Goal: Transaction & Acquisition: Purchase product/service

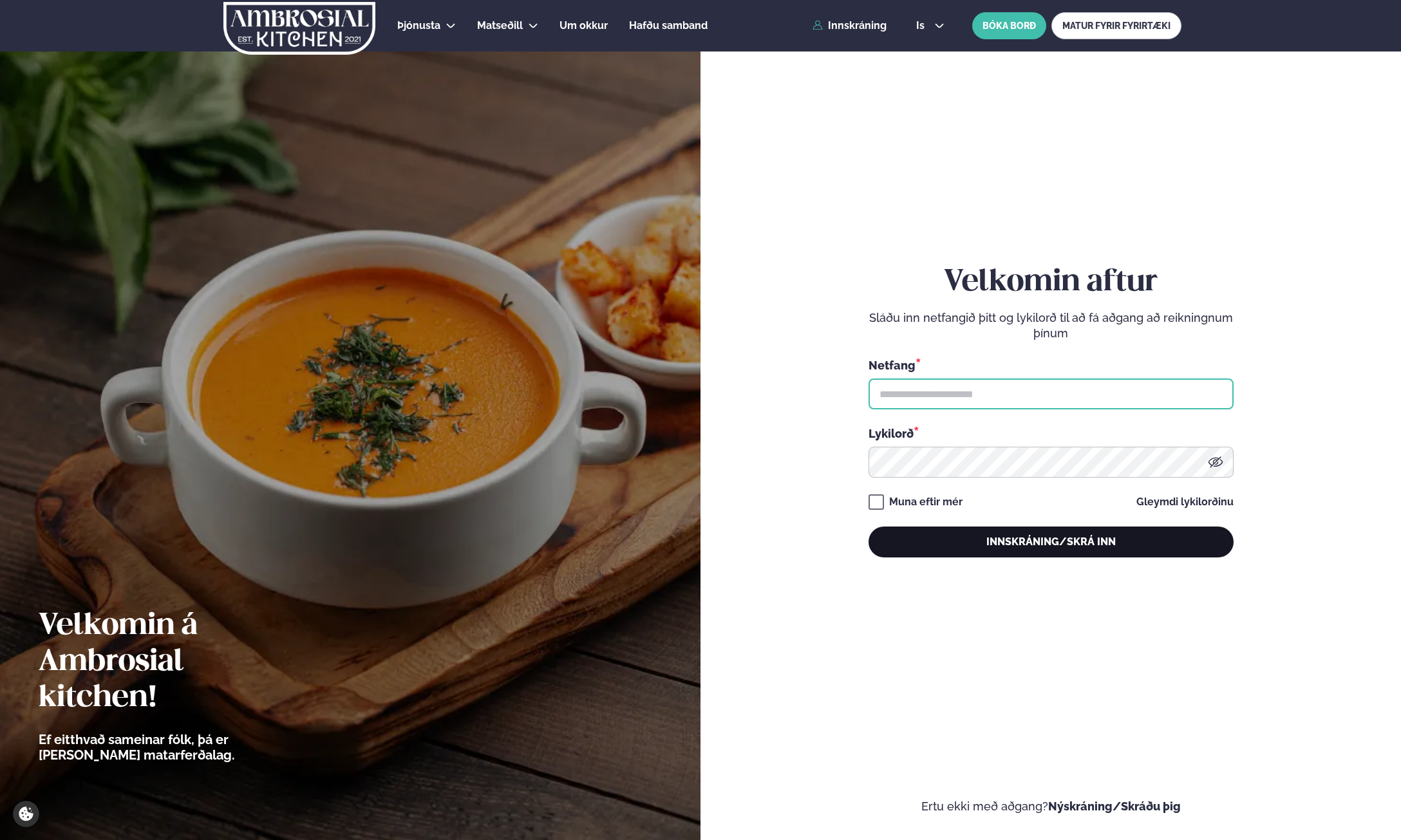
type input "**********"
click at [988, 544] on button "Innskráning/Skrá inn" at bounding box center [1050, 541] width 365 height 31
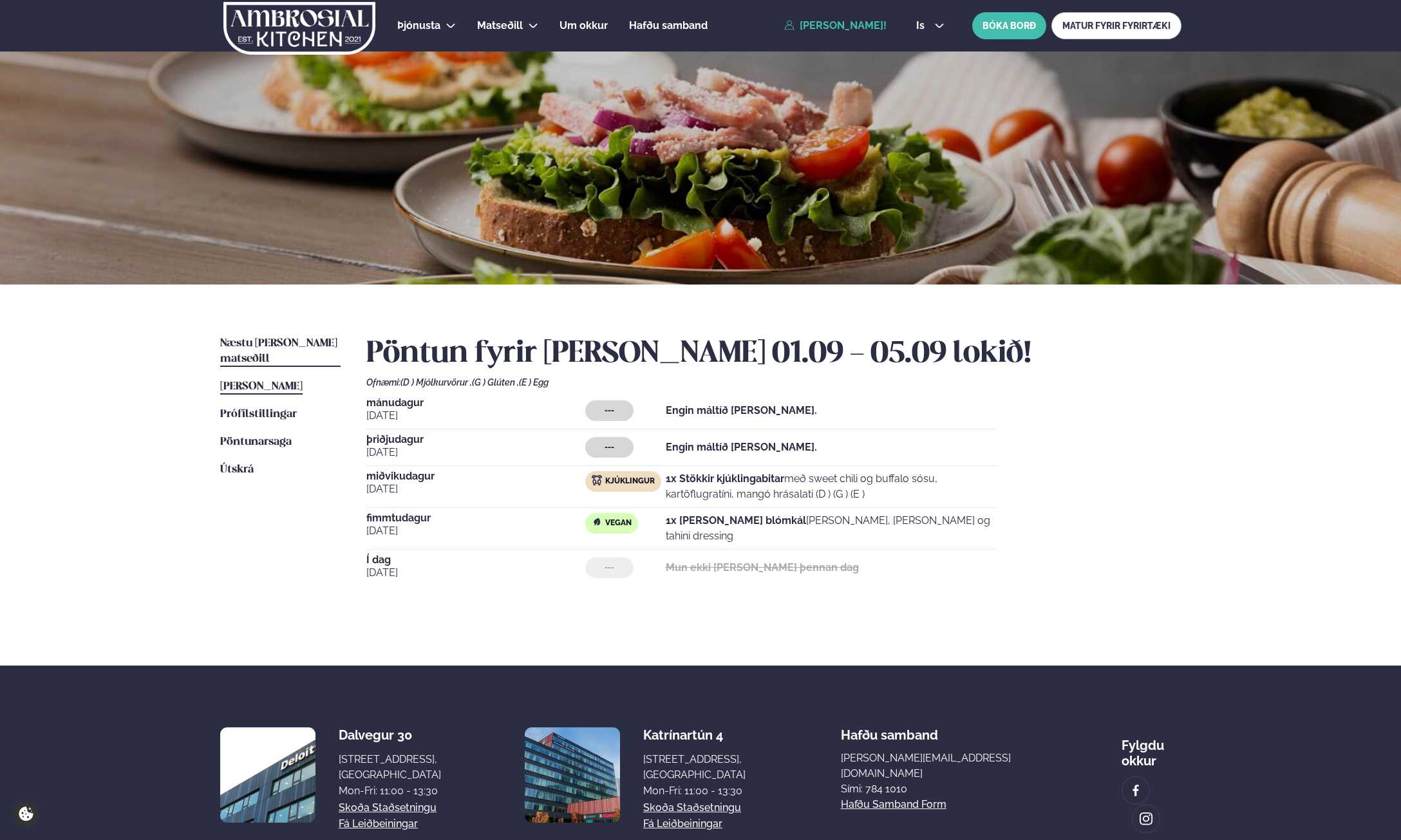
click at [273, 351] on link "Næstu [PERSON_NAME] matseðill Næsta vika" at bounding box center [280, 351] width 120 height 31
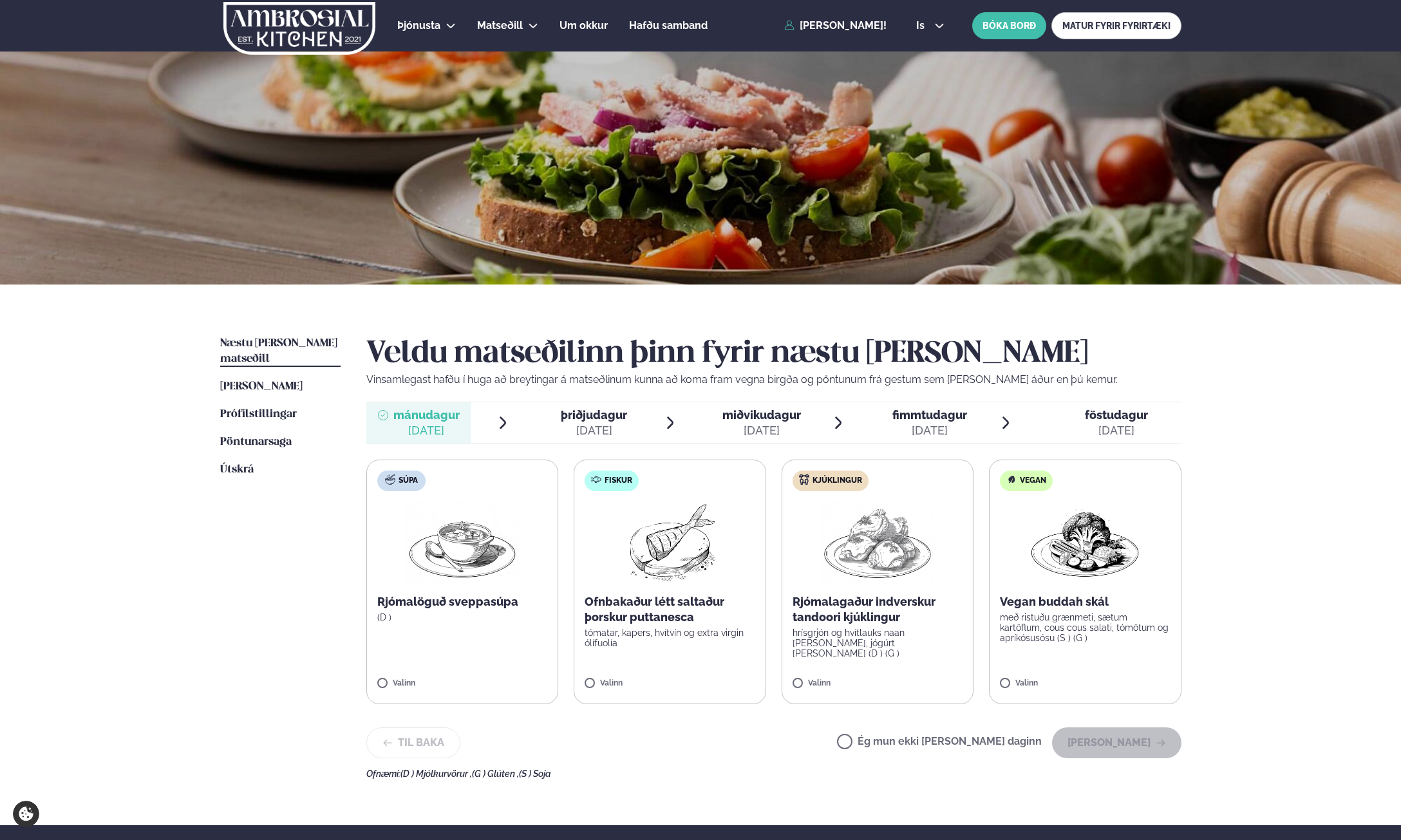
click at [748, 432] on div "[DATE]" at bounding box center [761, 430] width 78 height 15
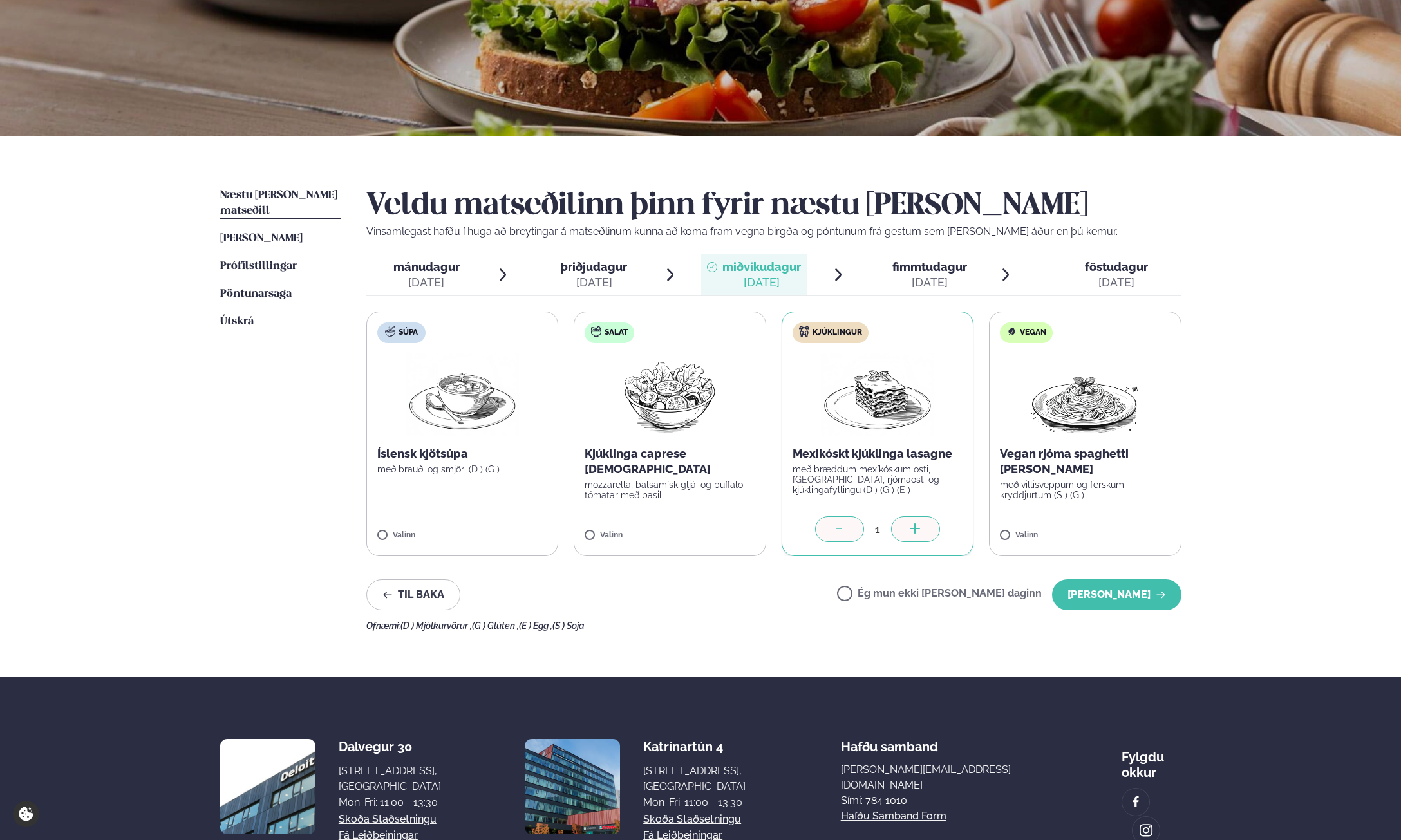
scroll to position [129, 0]
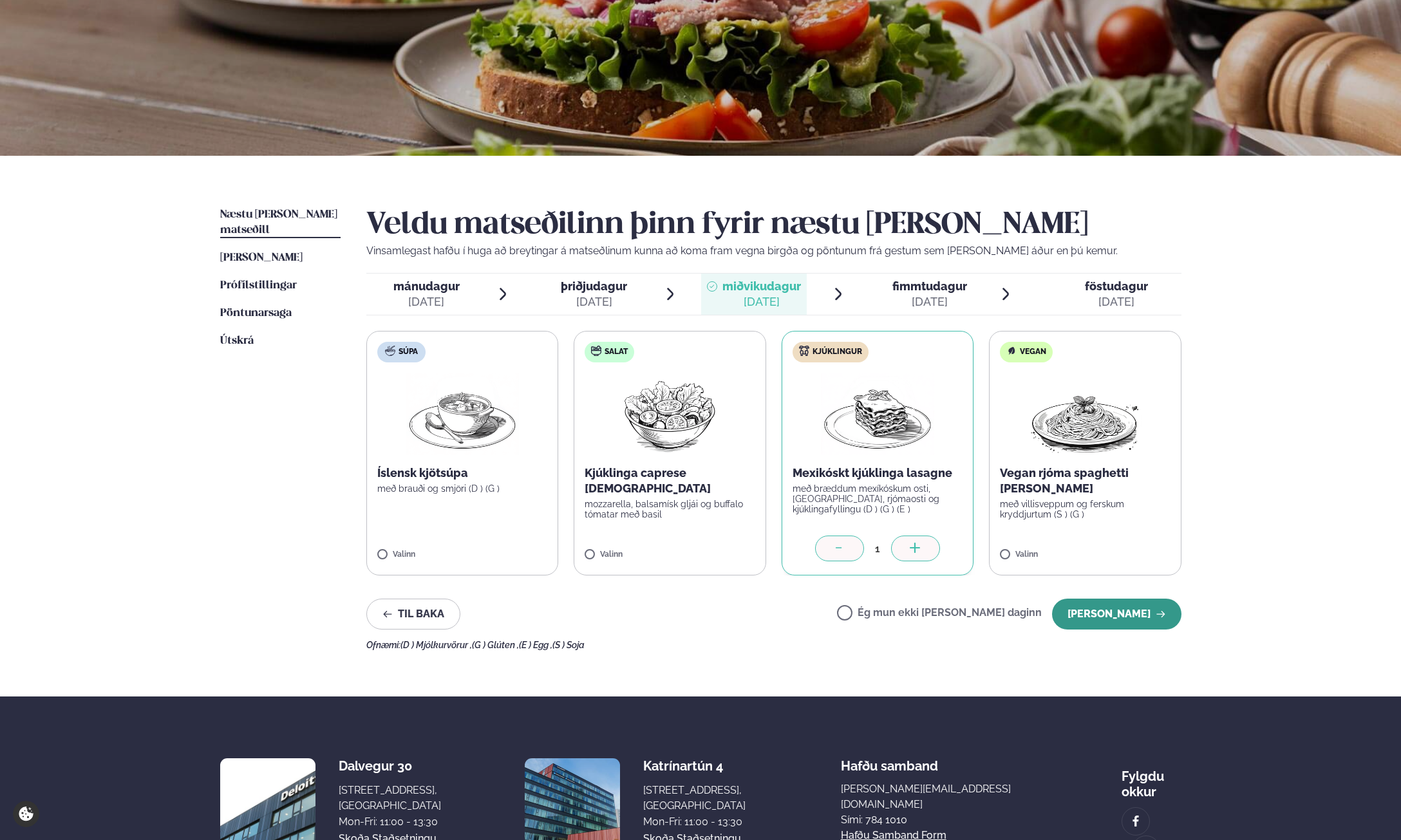
click at [1084, 613] on button "[PERSON_NAME]" at bounding box center [1117, 614] width 130 height 31
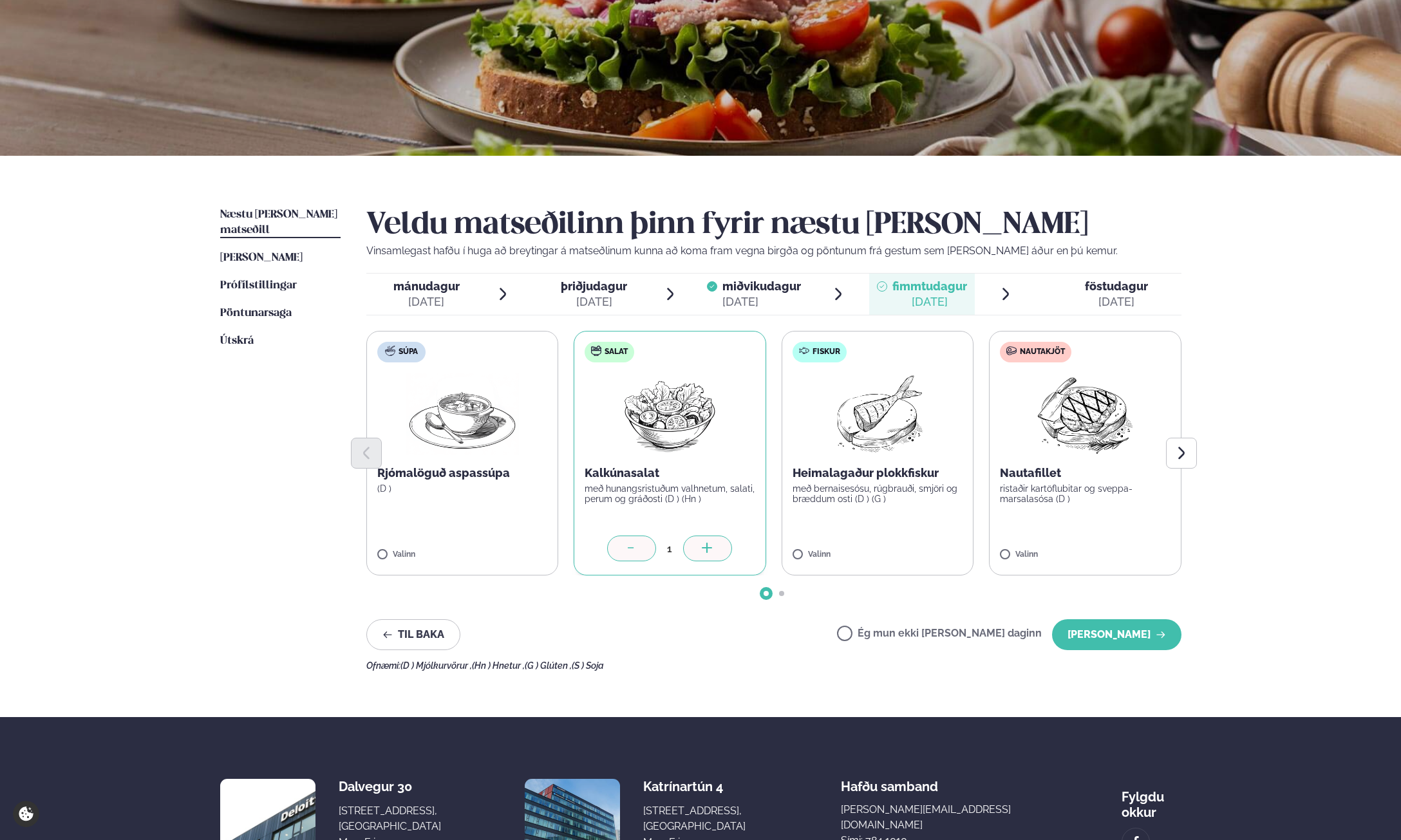
click at [644, 551] on div at bounding box center [631, 548] width 49 height 26
click at [1112, 635] on button "[PERSON_NAME]" at bounding box center [1117, 634] width 130 height 31
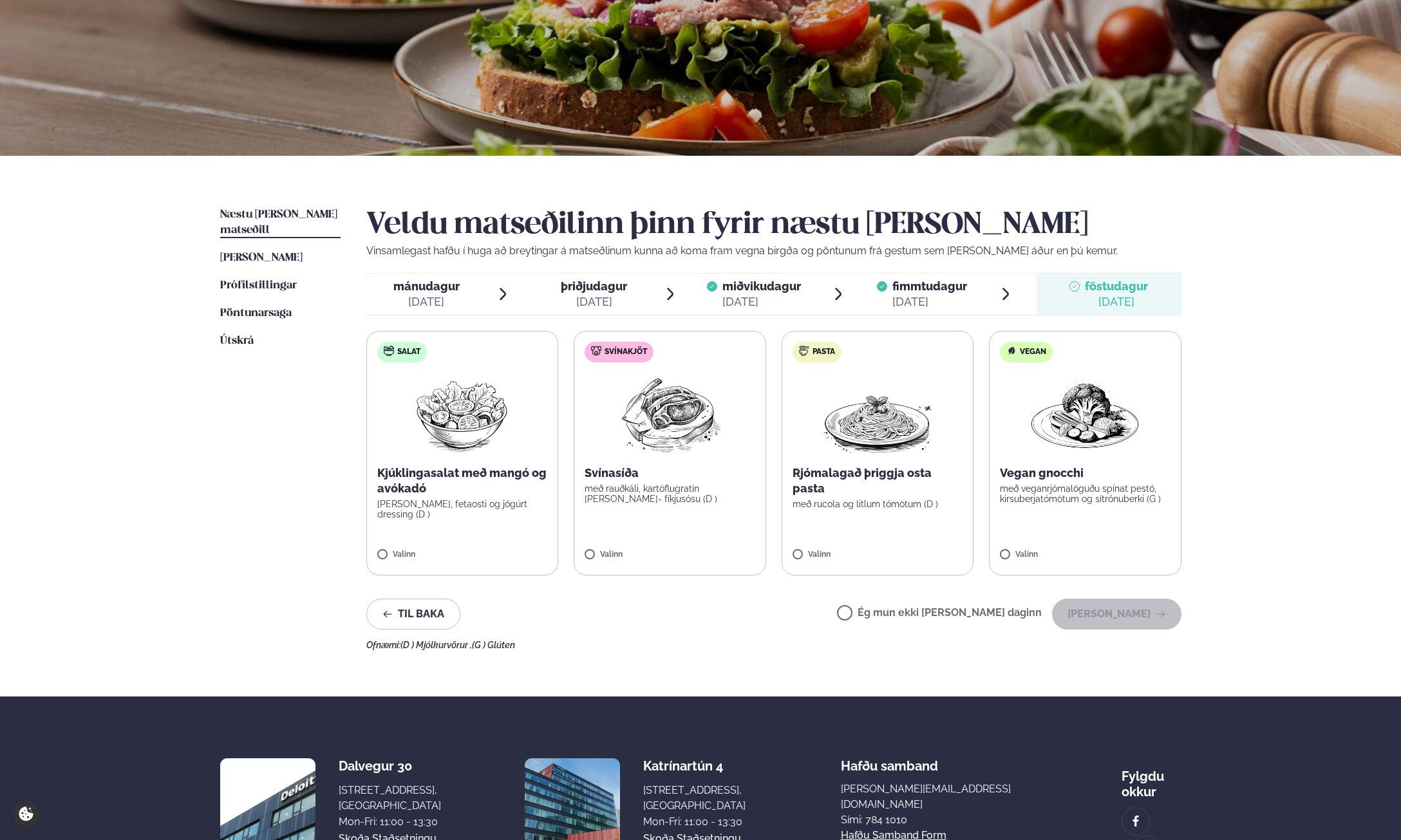
click at [569, 297] on div "[DATE]" at bounding box center [594, 302] width 66 height 15
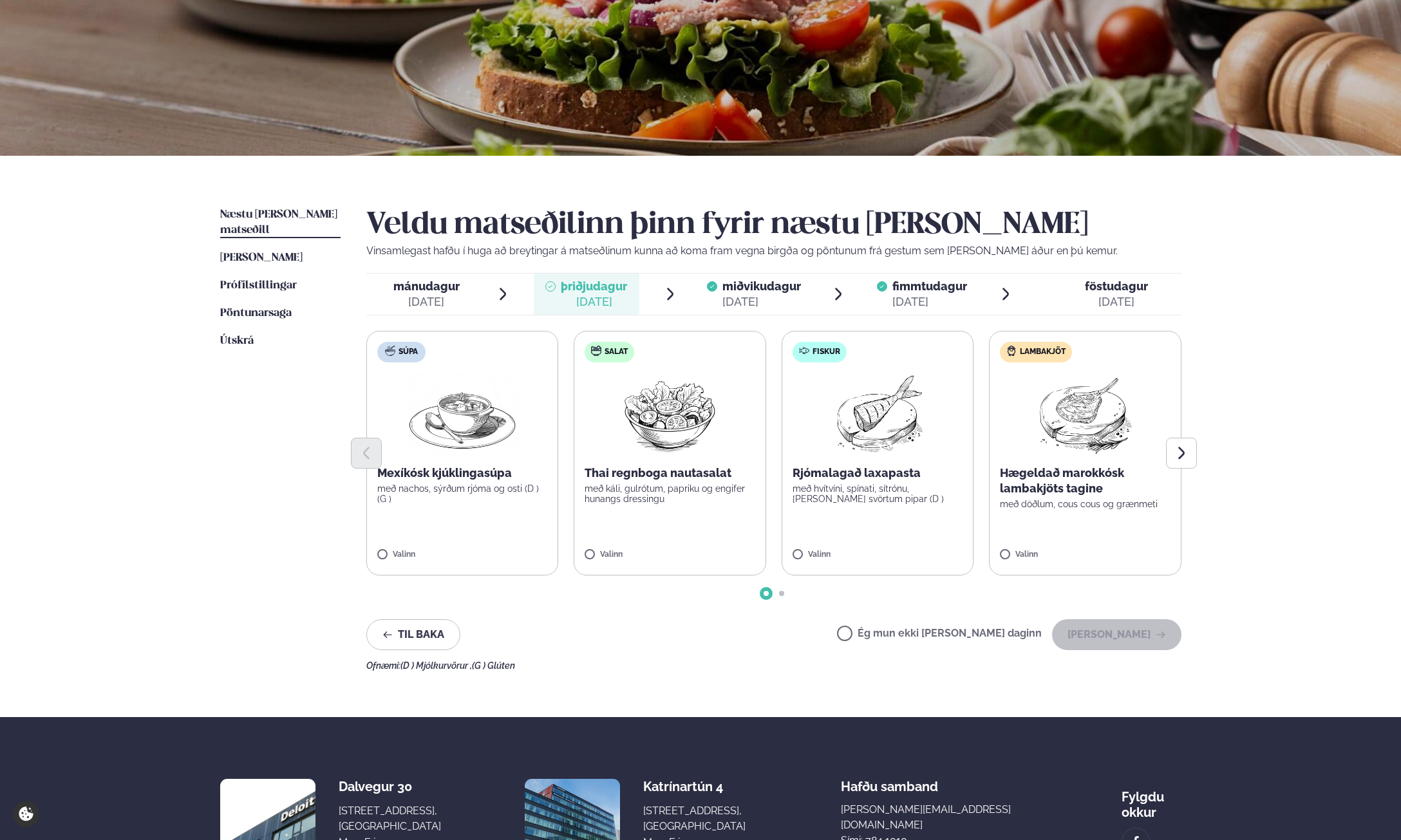
click at [418, 296] on div "[DATE]" at bounding box center [426, 302] width 66 height 15
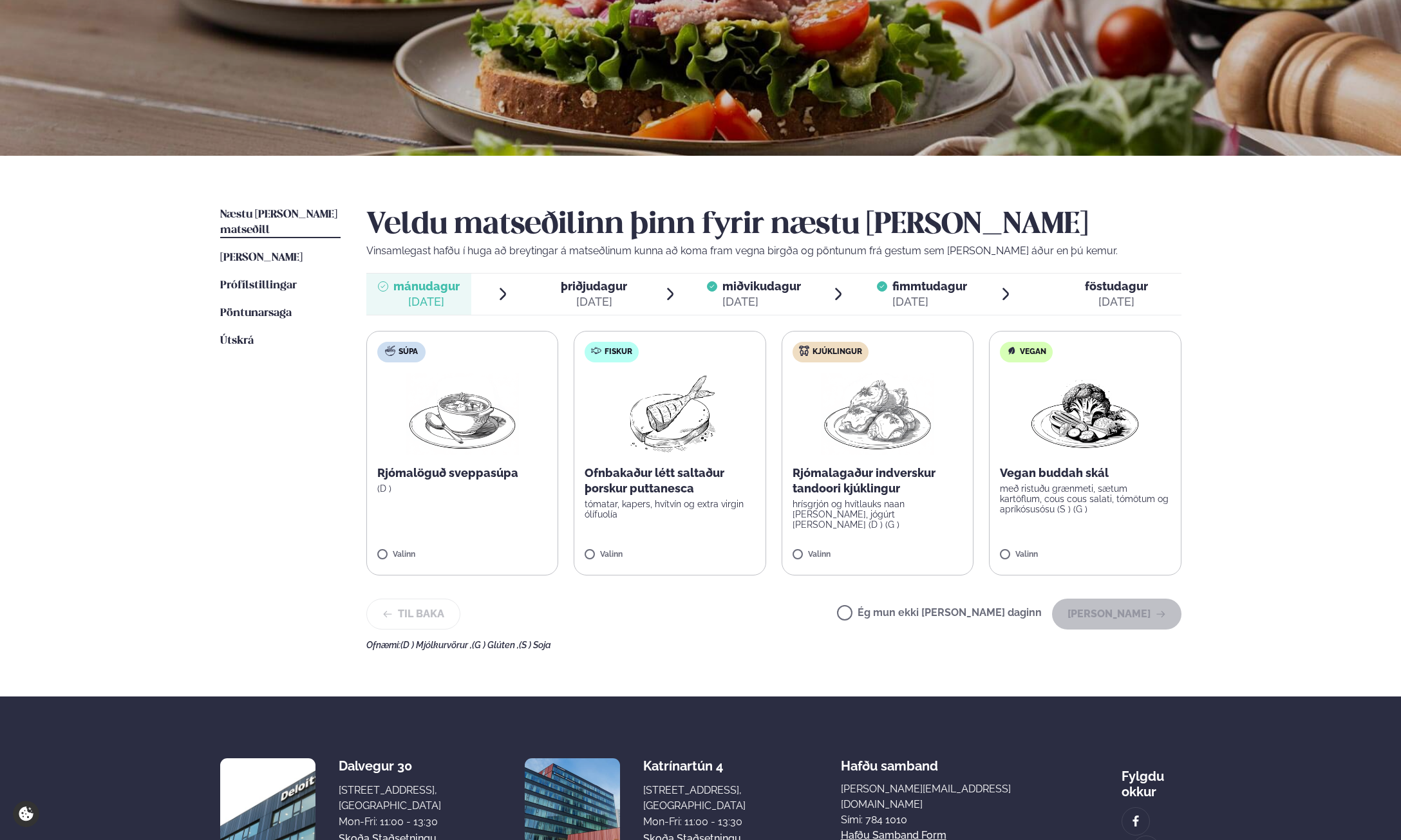
click at [721, 292] on span "miðvikudagur mið. [DATE]" at bounding box center [754, 294] width 106 height 41
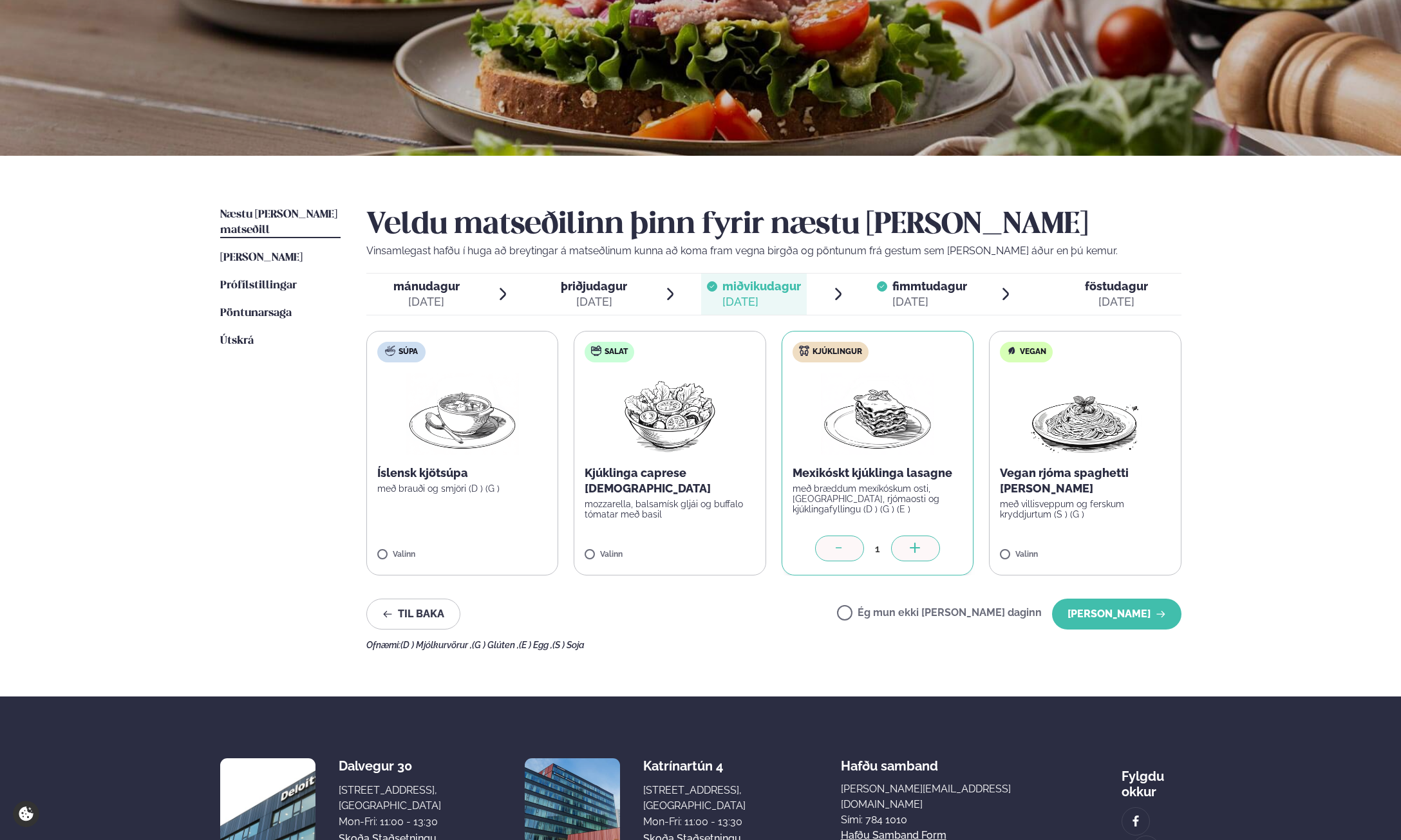
click at [914, 289] on span "fimmtudagur" at bounding box center [929, 286] width 75 height 14
